Goal: Navigation & Orientation: Understand site structure

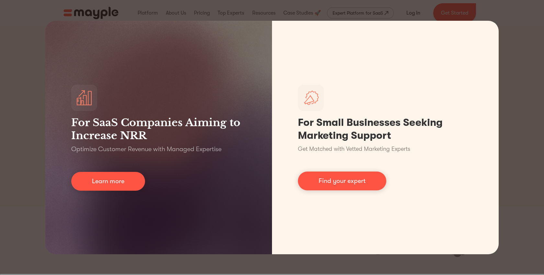
click at [523, 180] on div "For SaaS Companies Aiming to Increase NRR Optimize Customer Revenue with Manage…" at bounding box center [272, 137] width 544 height 275
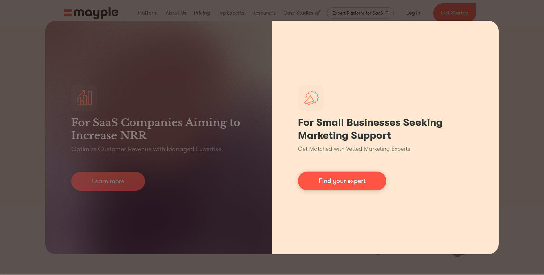
click at [490, 168] on div "For Small Businesses Seeking Marketing Support Get Matched with Vetted Marketin…" at bounding box center [385, 137] width 227 height 233
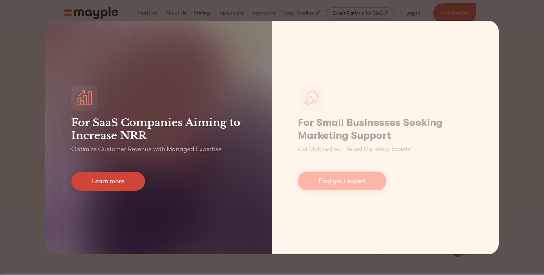
click at [130, 183] on link "Learn more" at bounding box center [108, 181] width 74 height 19
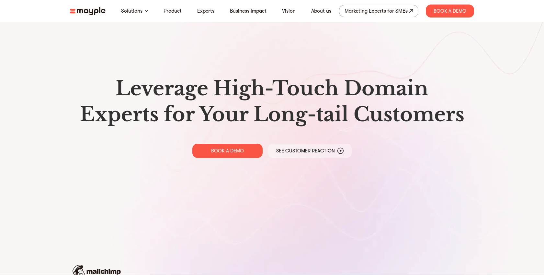
click at [93, 10] on img at bounding box center [88, 11] width 36 height 8
